Goal: Use online tool/utility: Utilize a website feature to perform a specific function

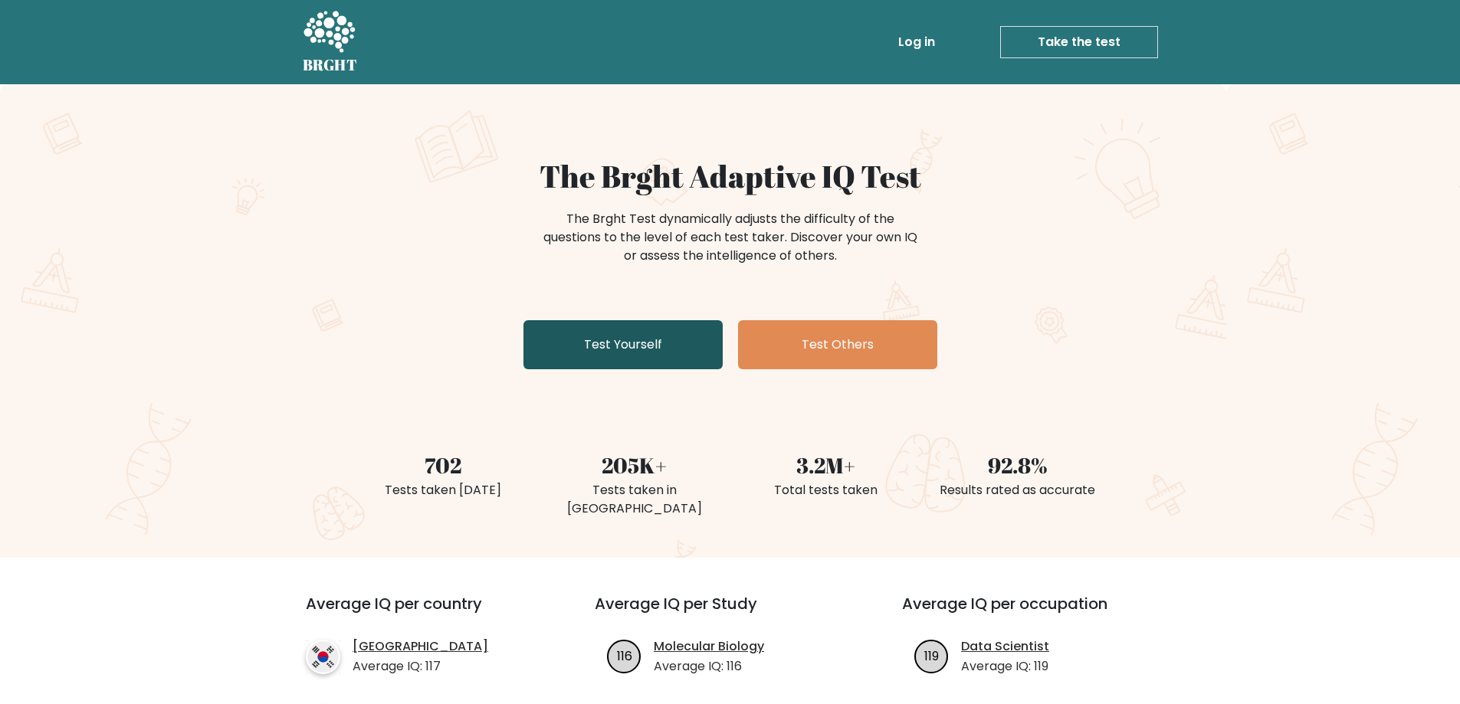
click at [676, 349] on link "Test Yourself" at bounding box center [622, 344] width 199 height 49
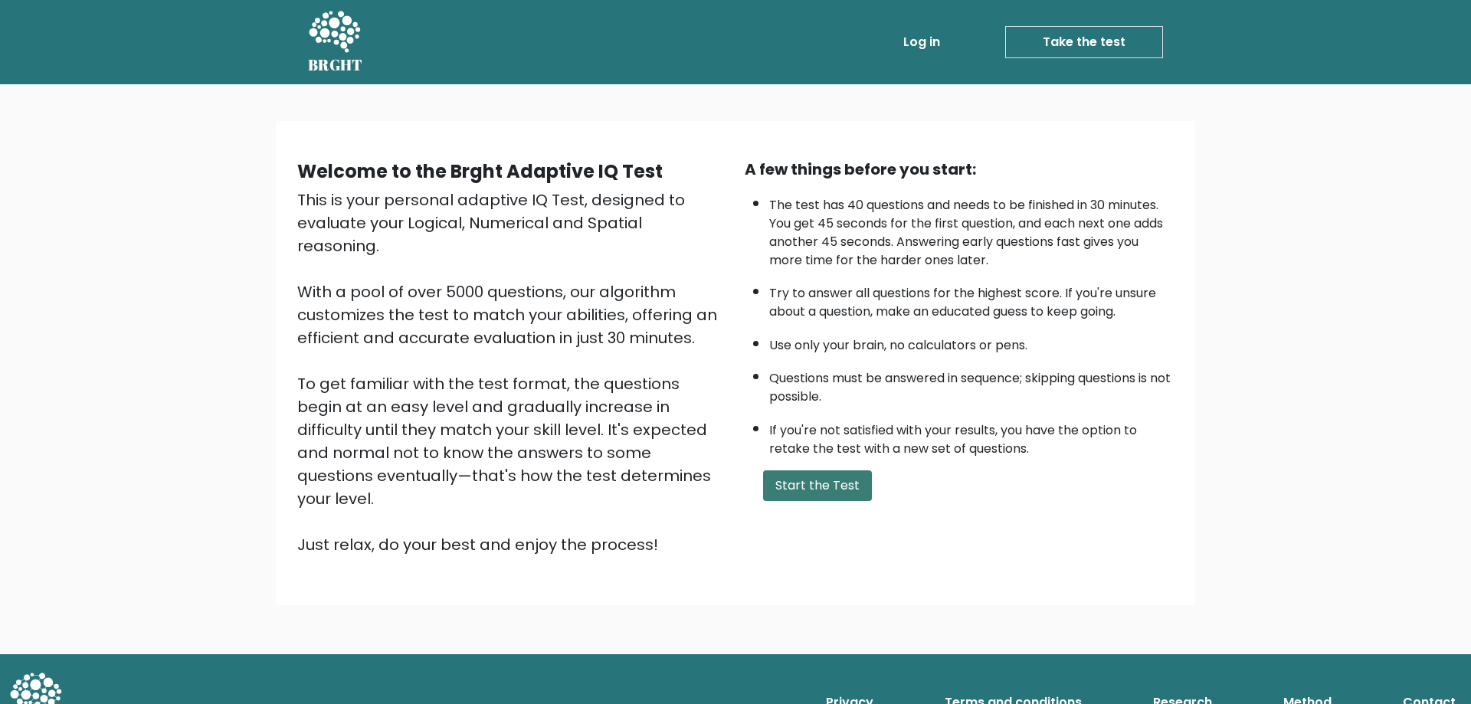
click at [805, 486] on button "Start the Test" at bounding box center [817, 486] width 109 height 31
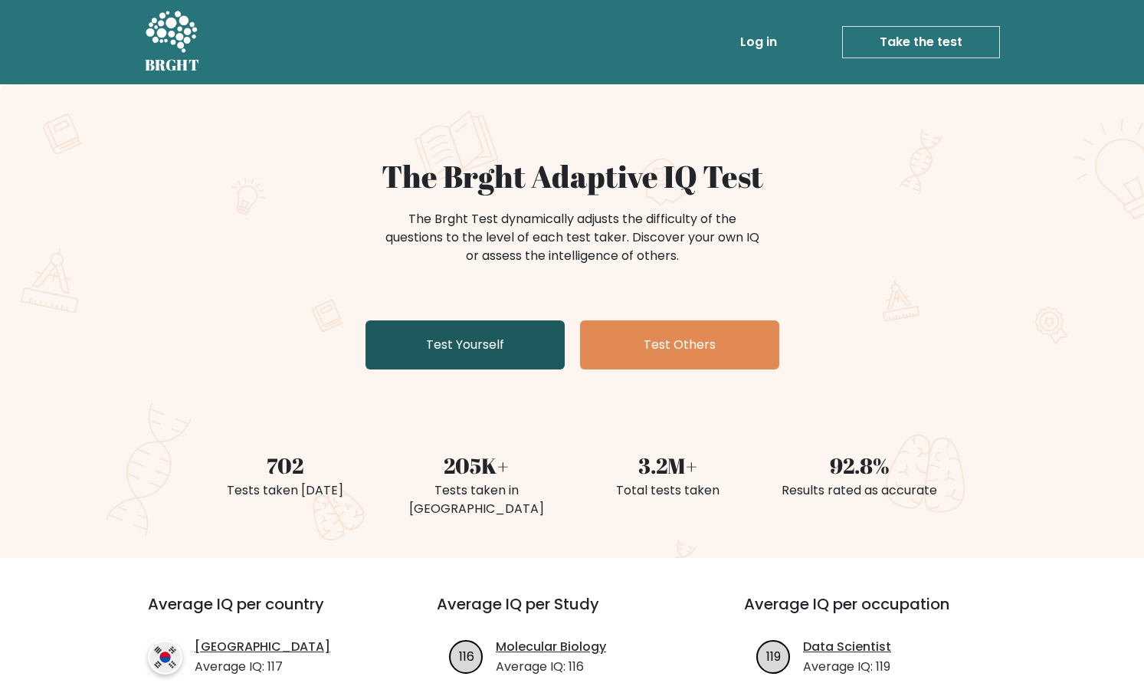
click at [488, 350] on link "Test Yourself" at bounding box center [465, 344] width 199 height 49
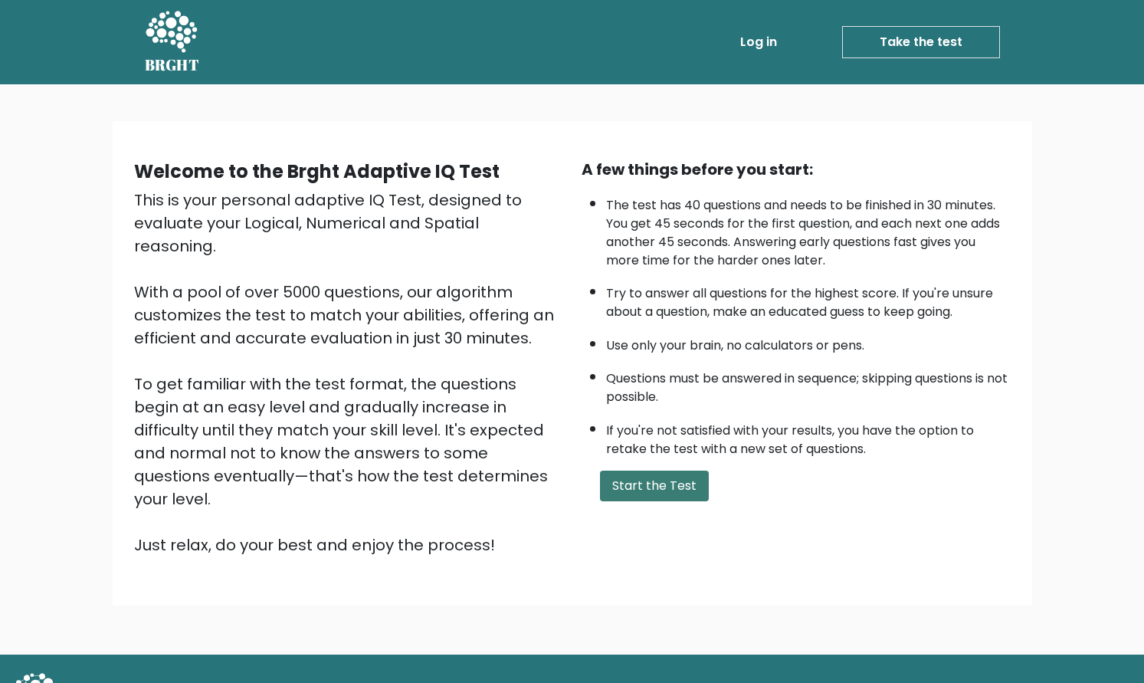
click at [613, 480] on button "Start the Test" at bounding box center [654, 486] width 109 height 31
